Goal: Task Accomplishment & Management: Use online tool/utility

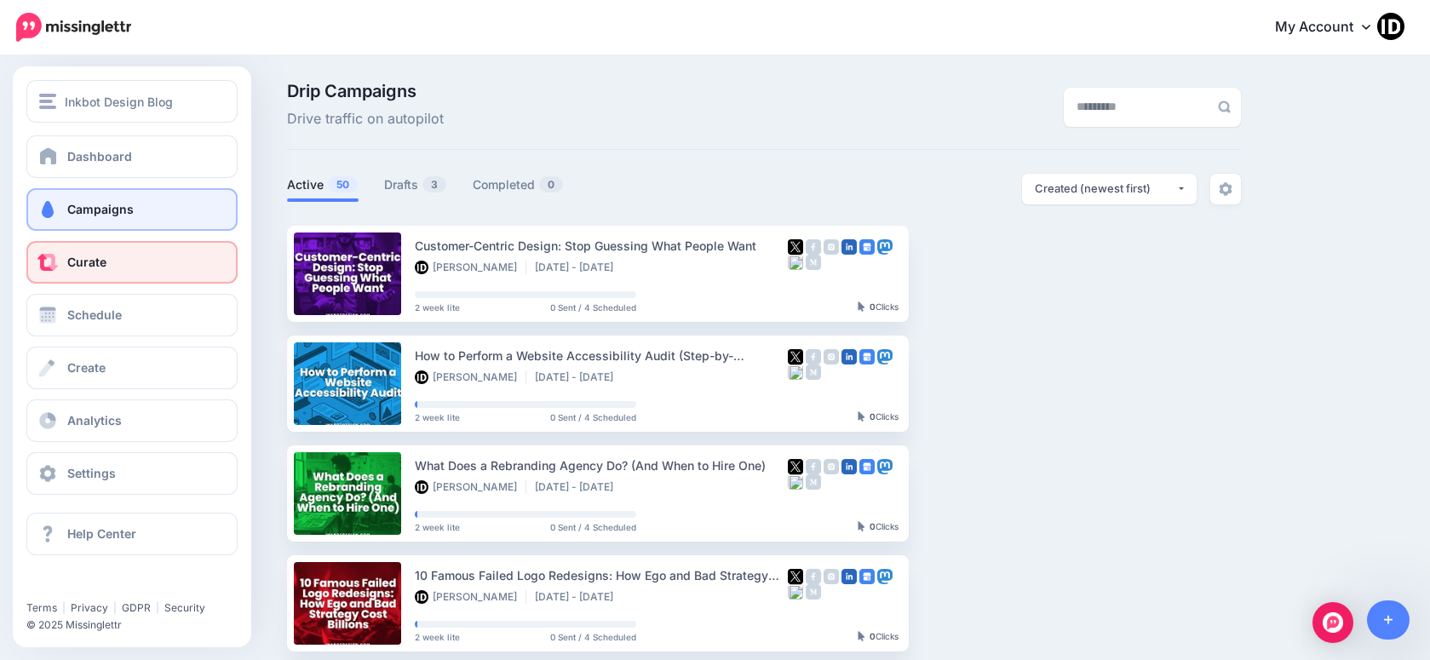
click at [66, 270] on link "Curate" at bounding box center [131, 262] width 211 height 43
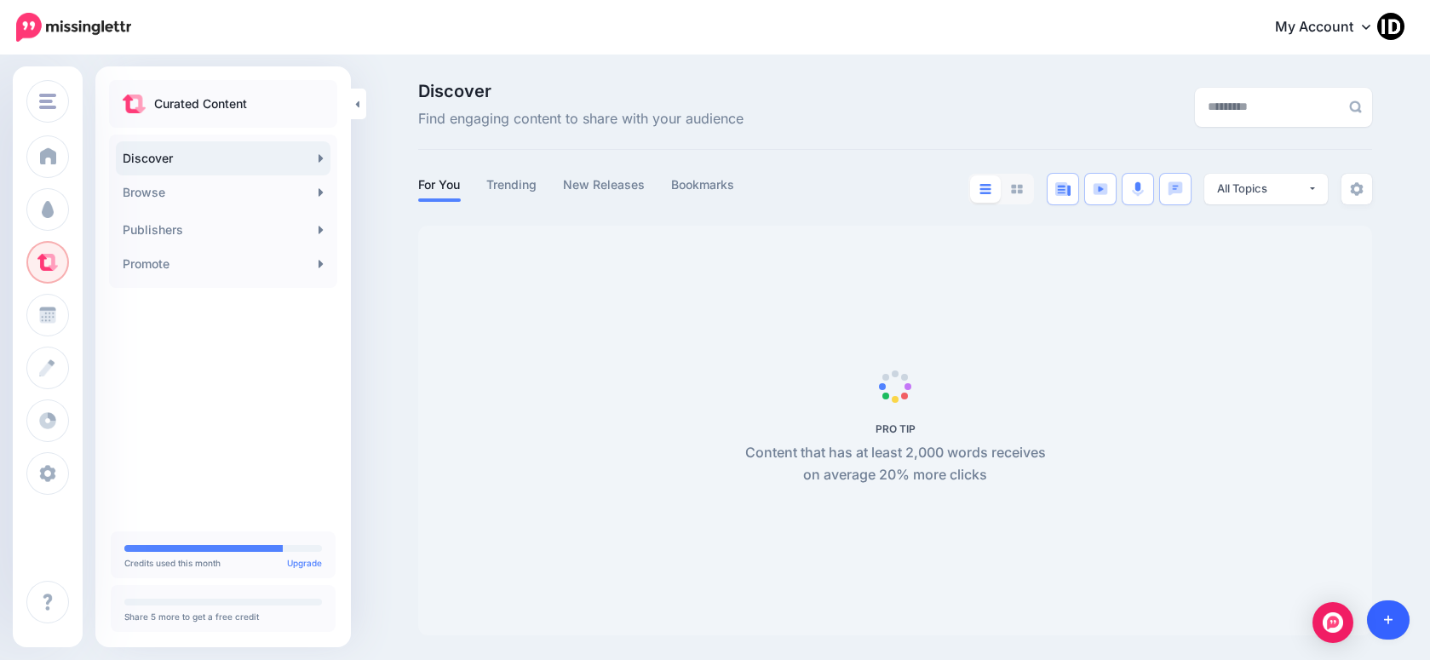
click at [1389, 617] on icon at bounding box center [1388, 620] width 9 height 12
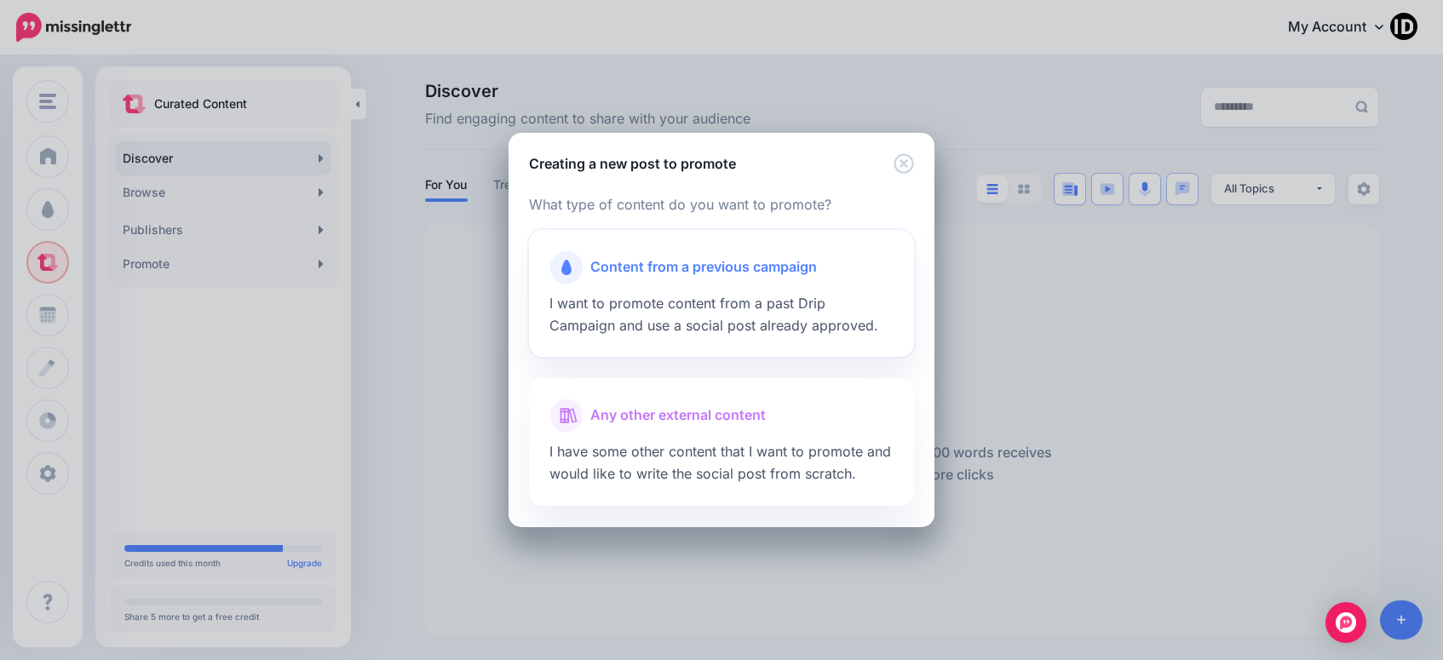
click at [672, 274] on span "Content from a previous campaign" at bounding box center [703, 267] width 227 height 22
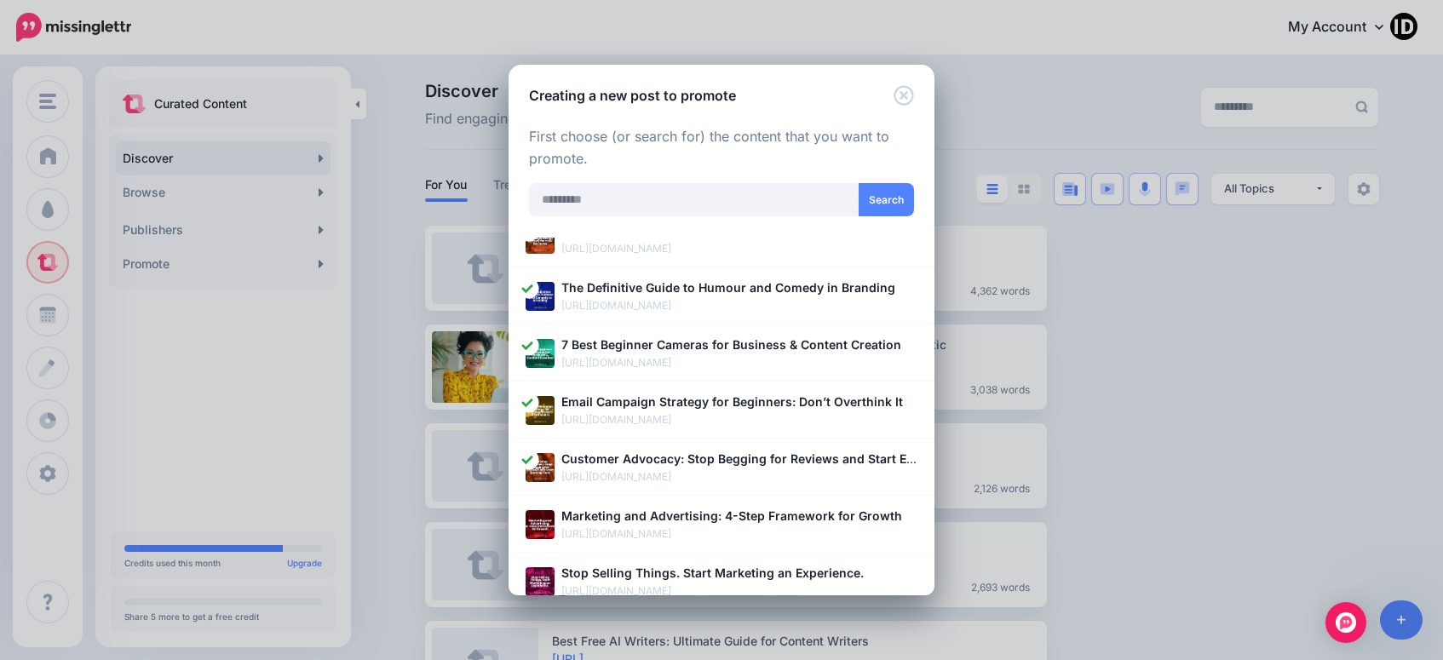
scroll to position [341, 0]
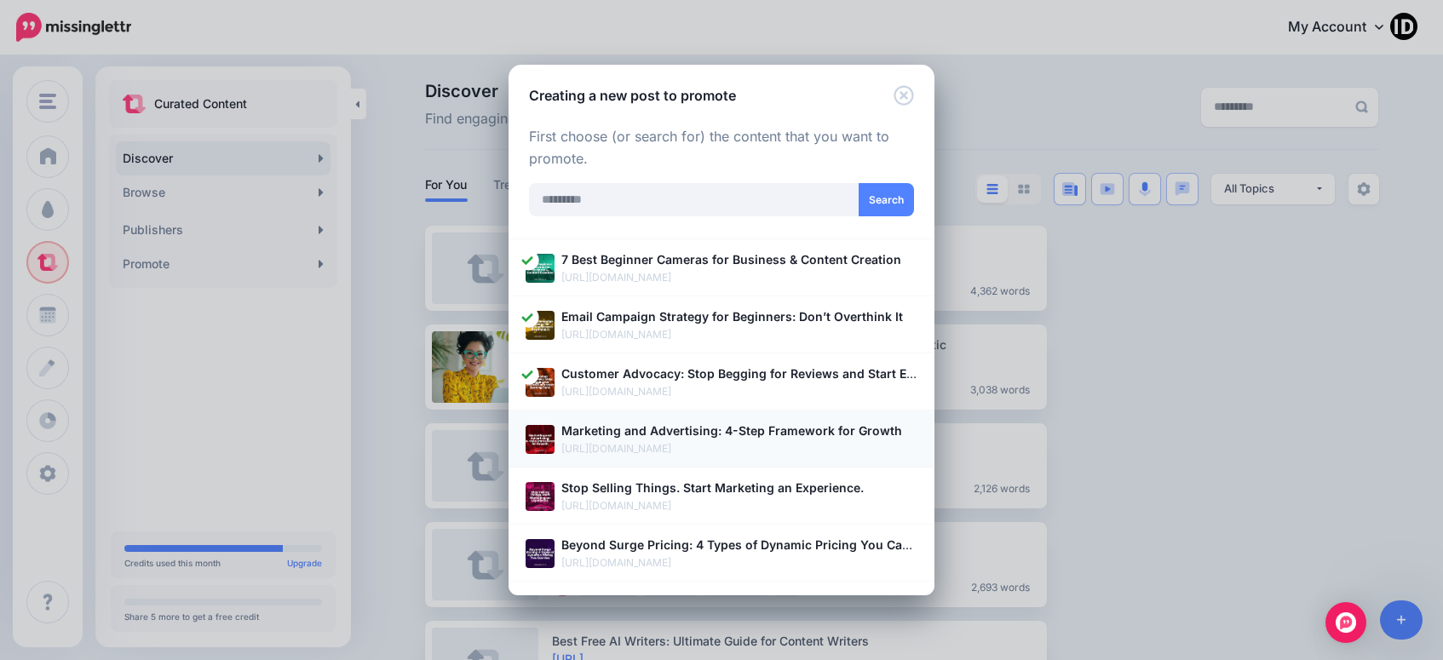
click at [695, 430] on b "Marketing and Advertising: 4-Step Framework for Growth" at bounding box center [731, 430] width 341 height 14
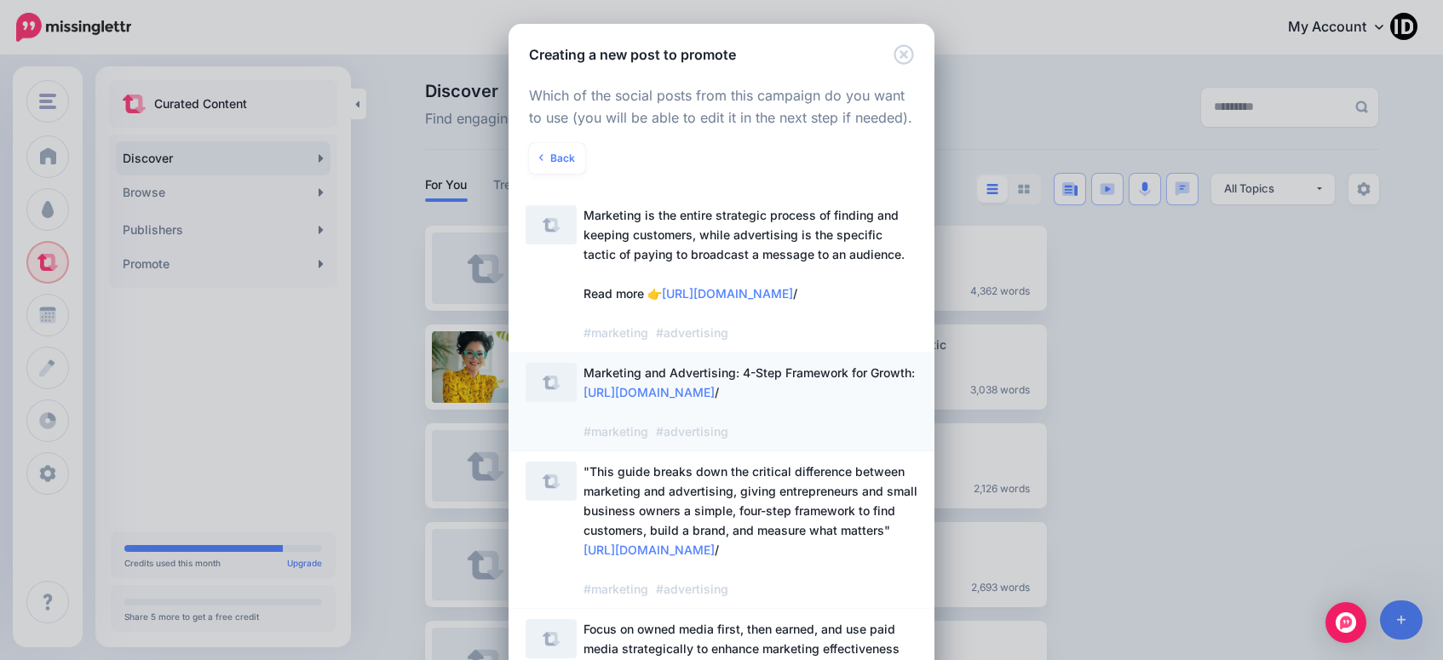
click at [697, 399] on span "https://inkbotdesign.com/marketing-and-advertising" at bounding box center [648, 392] width 131 height 14
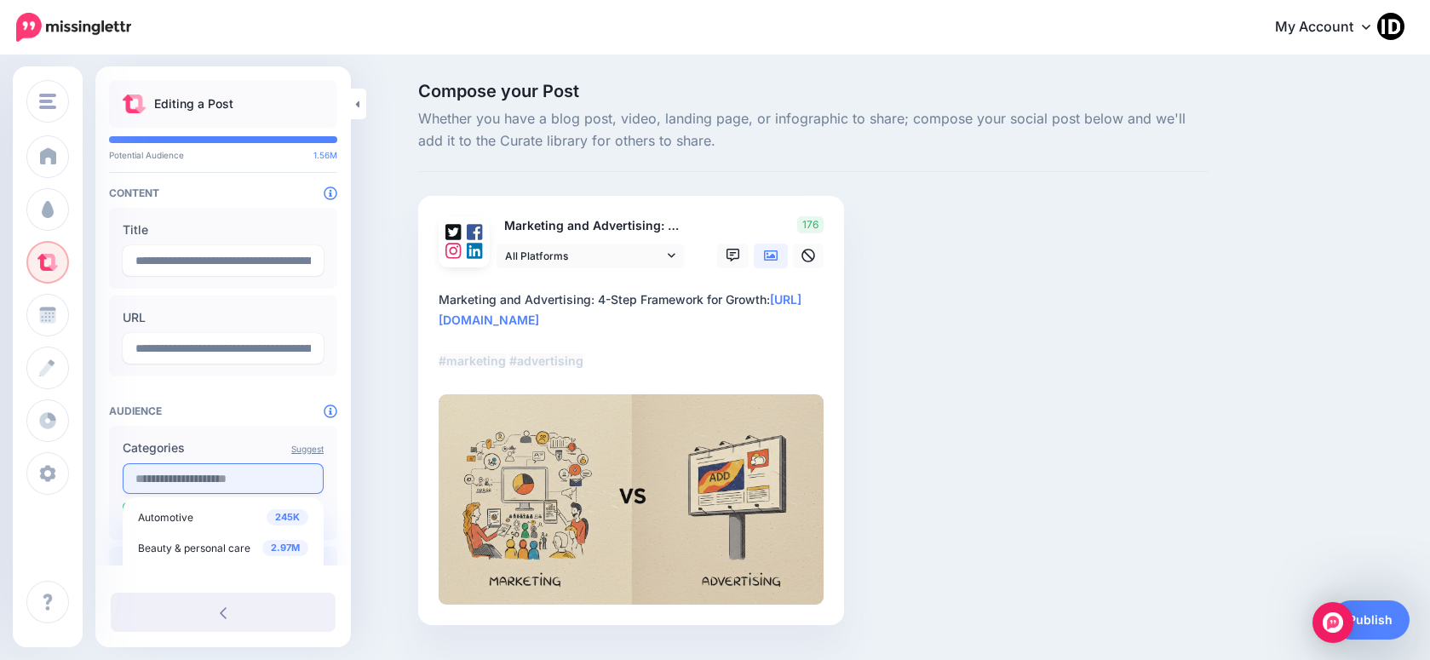
click at [146, 467] on input "text" at bounding box center [223, 478] width 201 height 31
type input "**********"
click at [171, 505] on span "Advertising" at bounding box center [165, 511] width 55 height 13
click at [1066, 438] on div "Compose your Post Whether you have a blog post, video, landing page, or infogra…" at bounding box center [813, 380] width 816 height 594
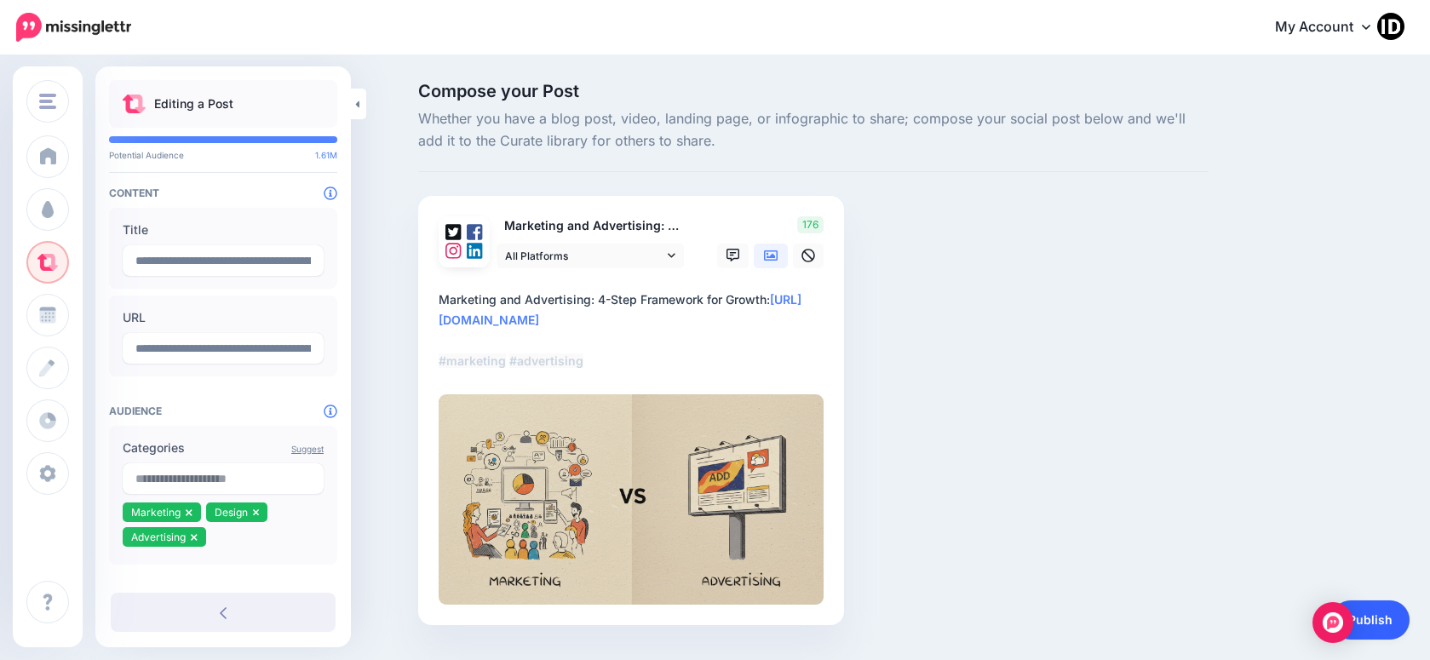
click at [1382, 602] on link "Publish" at bounding box center [1370, 619] width 78 height 39
